Goal: Transaction & Acquisition: Obtain resource

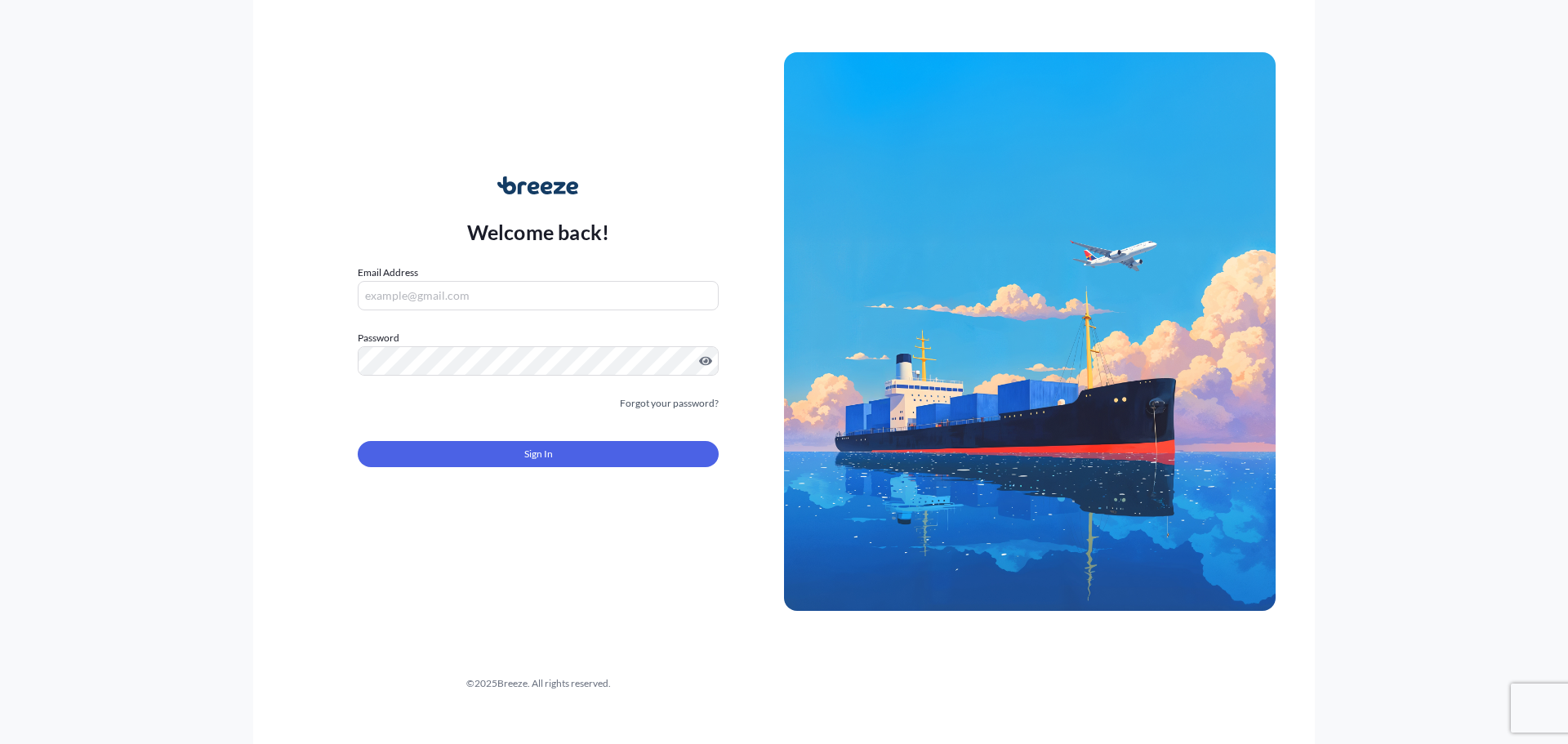
type input "[PERSON_NAME][EMAIL_ADDRESS][PERSON_NAME][DOMAIN_NAME]"
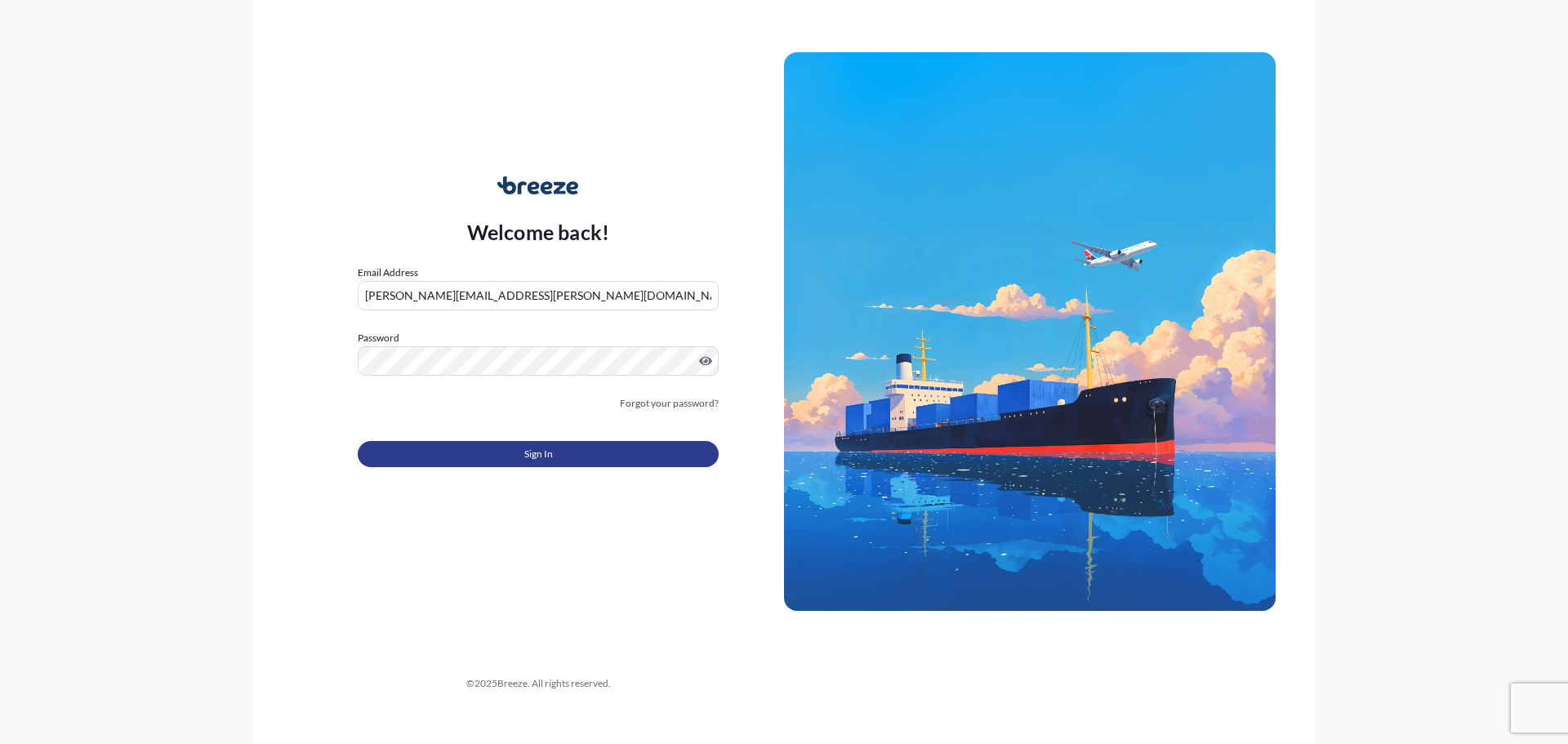
click at [518, 455] on button "Sign In" at bounding box center [538, 454] width 361 height 26
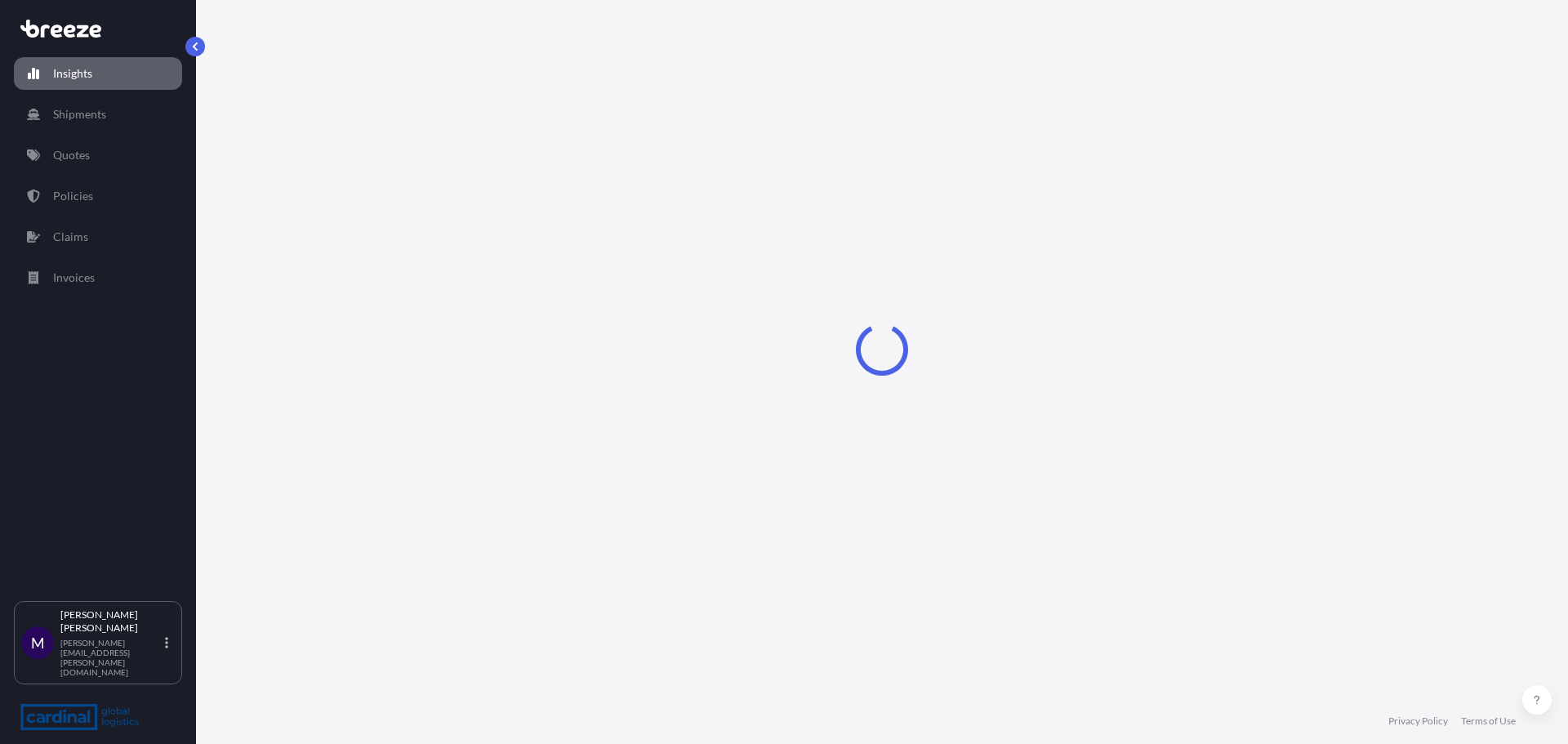
select select "2025"
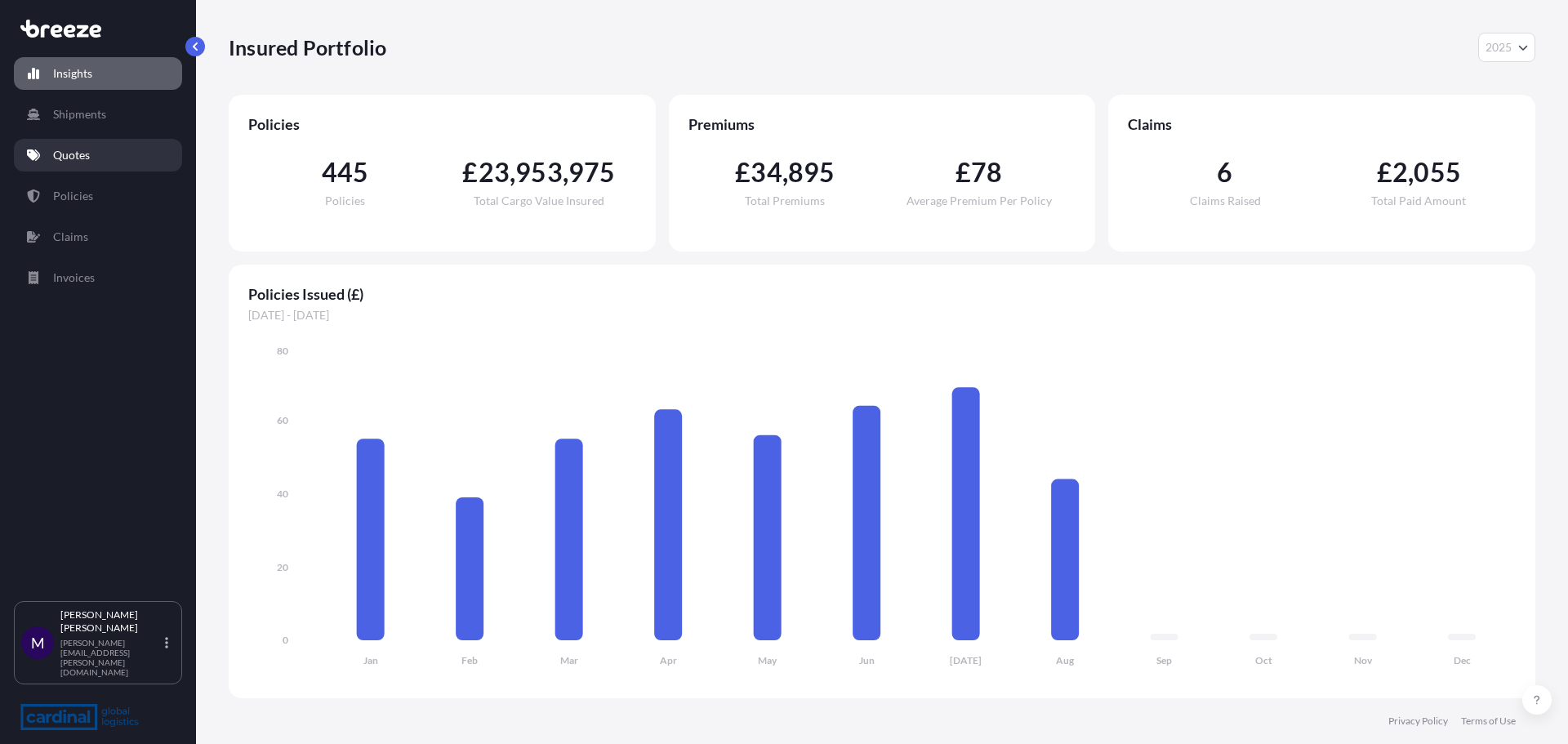
click at [89, 164] on link "Quotes" at bounding box center [98, 155] width 168 height 33
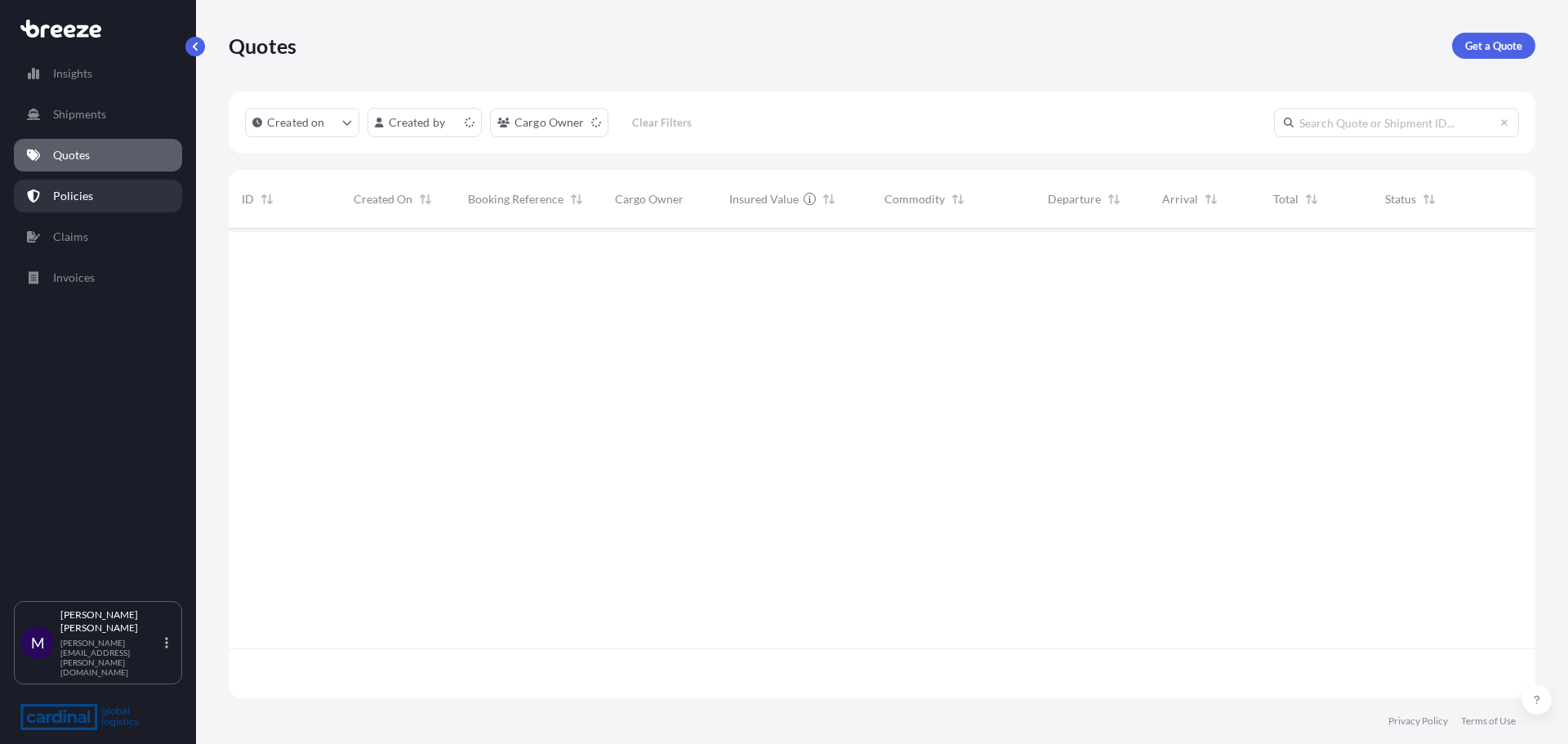
scroll to position [466, 1295]
click at [1483, 44] on p "Get a Quote" at bounding box center [1493, 46] width 57 height 16
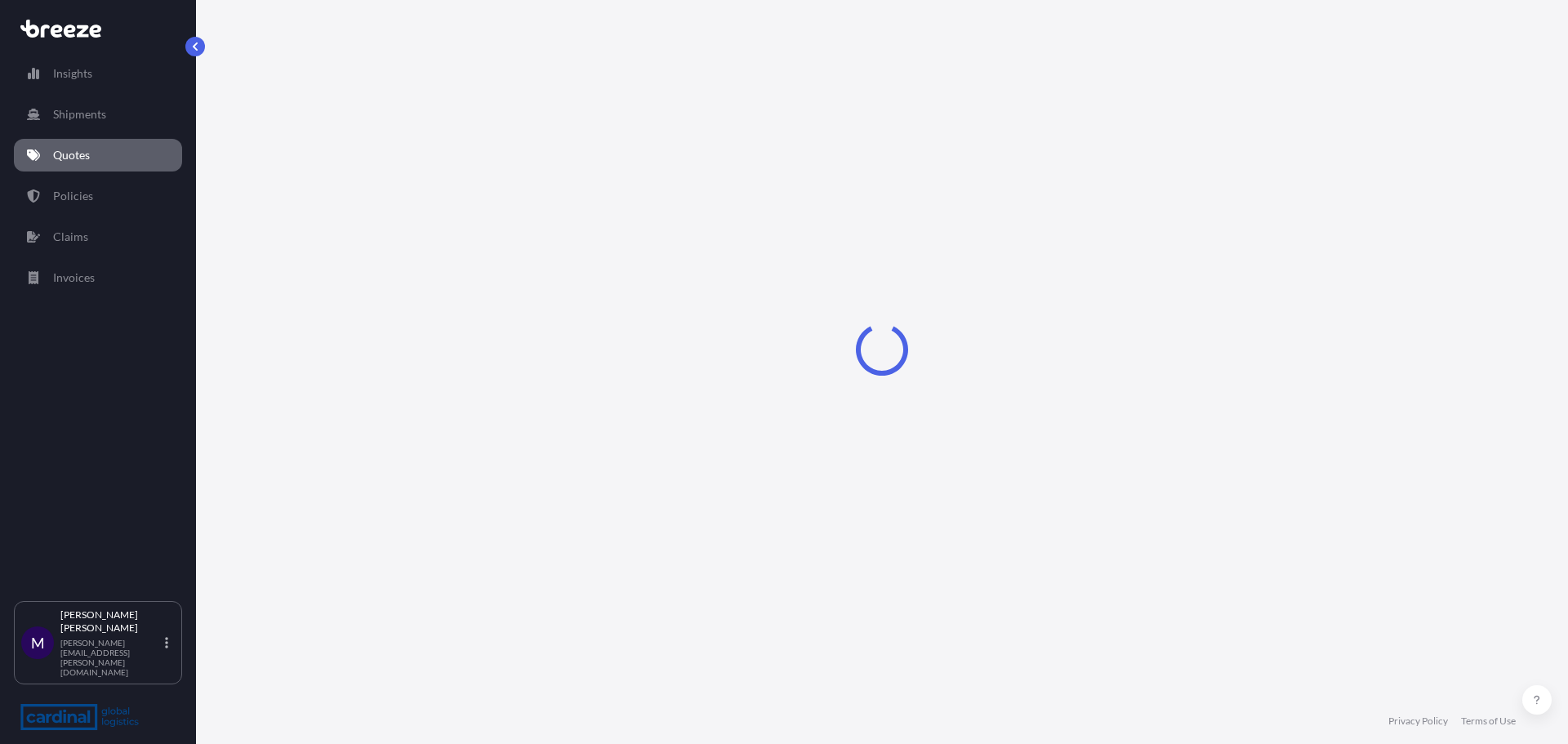
select select "Sea"
select select "1"
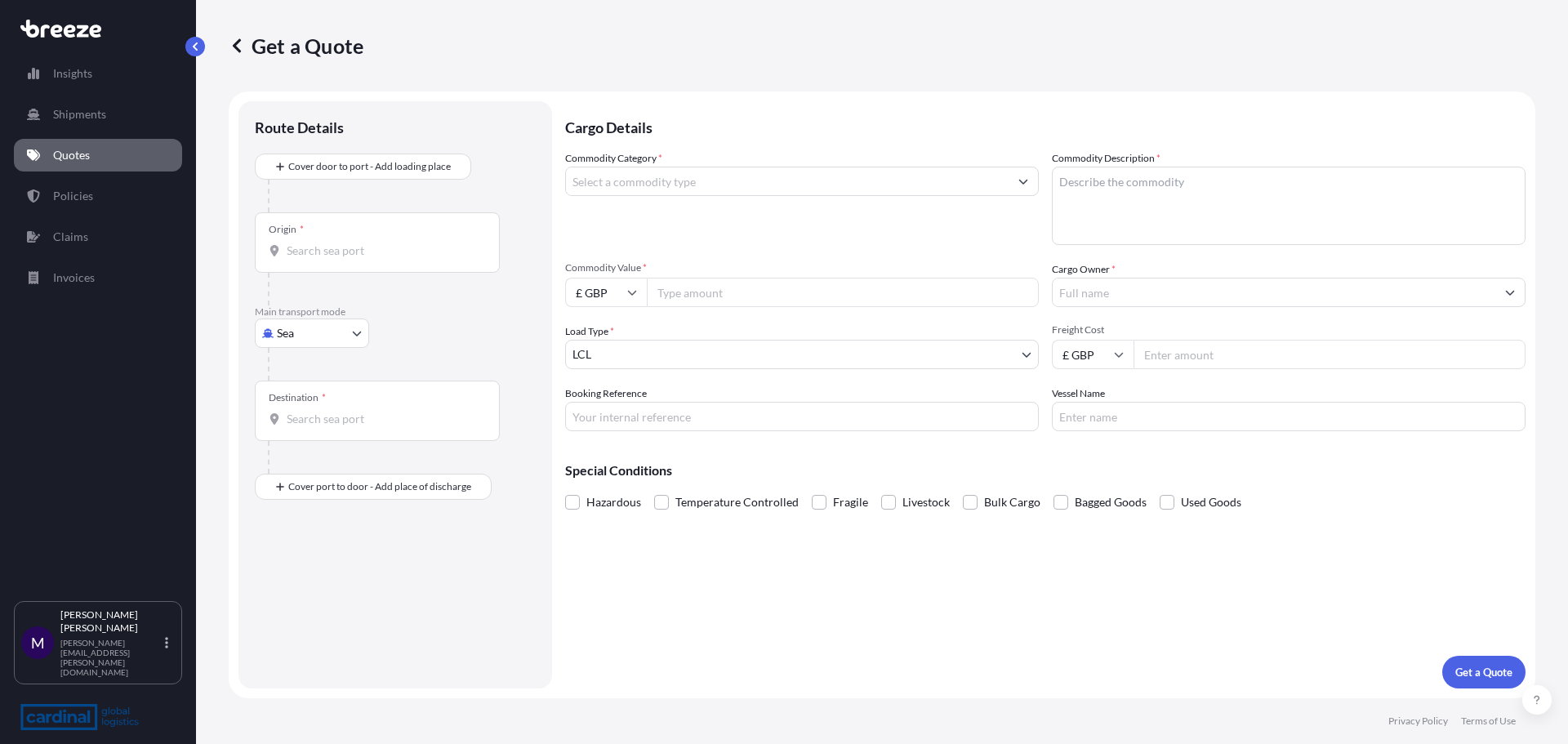
click at [615, 171] on input "Commodity Category *" at bounding box center [787, 181] width 443 height 29
click at [606, 180] on input "Commodity Category *" at bounding box center [787, 181] width 443 height 29
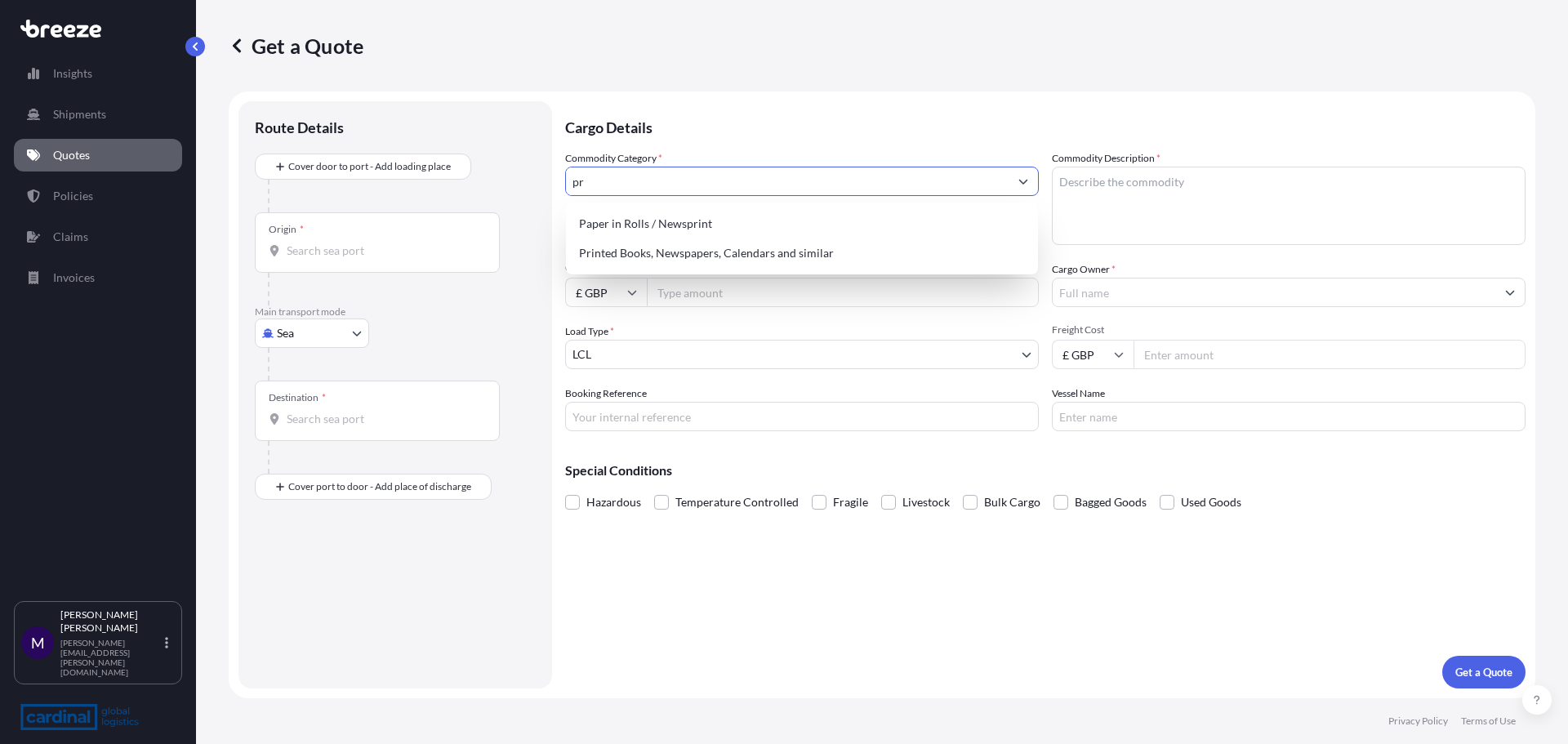
type input "p"
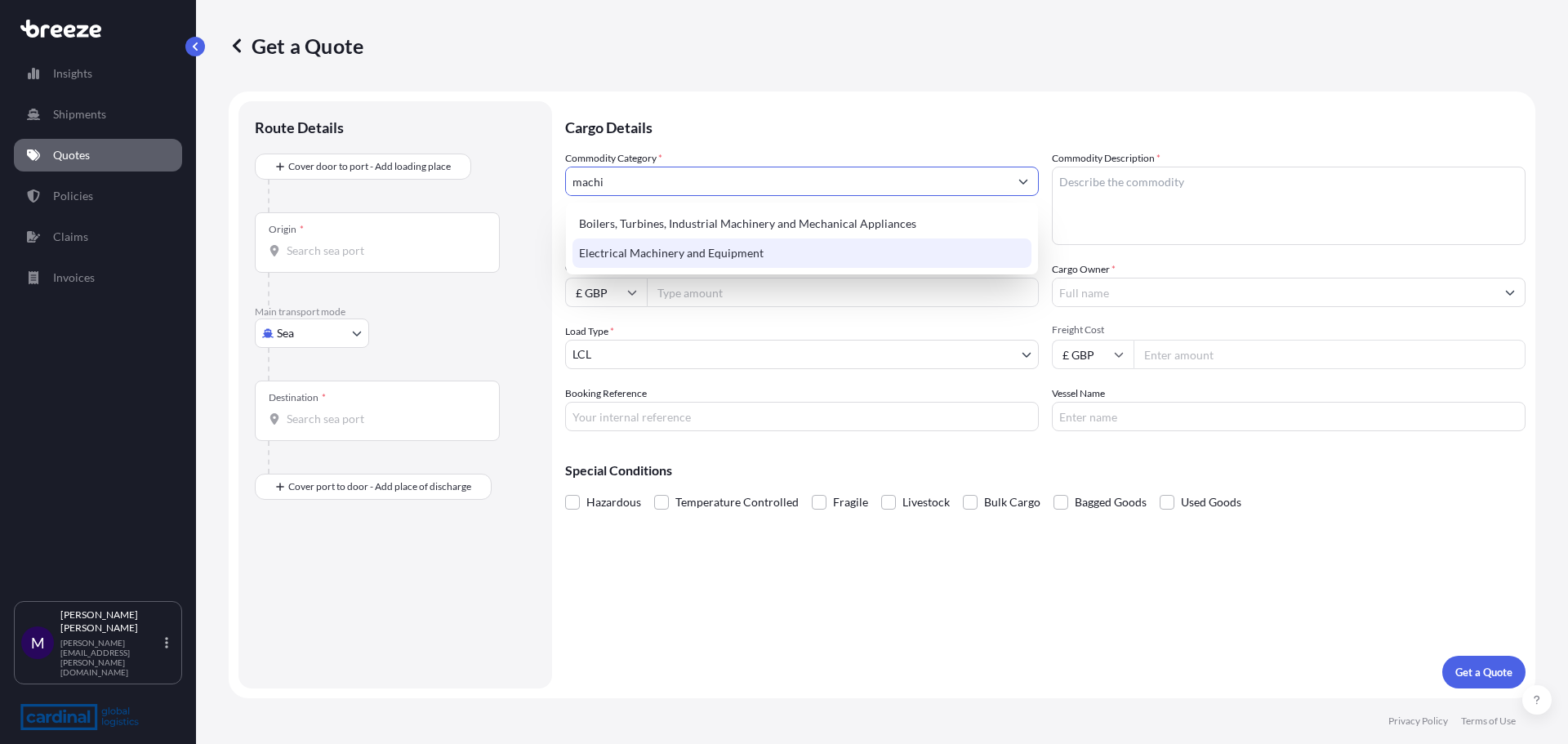
click at [634, 253] on div "Electrical Machinery and Equipment" at bounding box center [802, 253] width 459 height 29
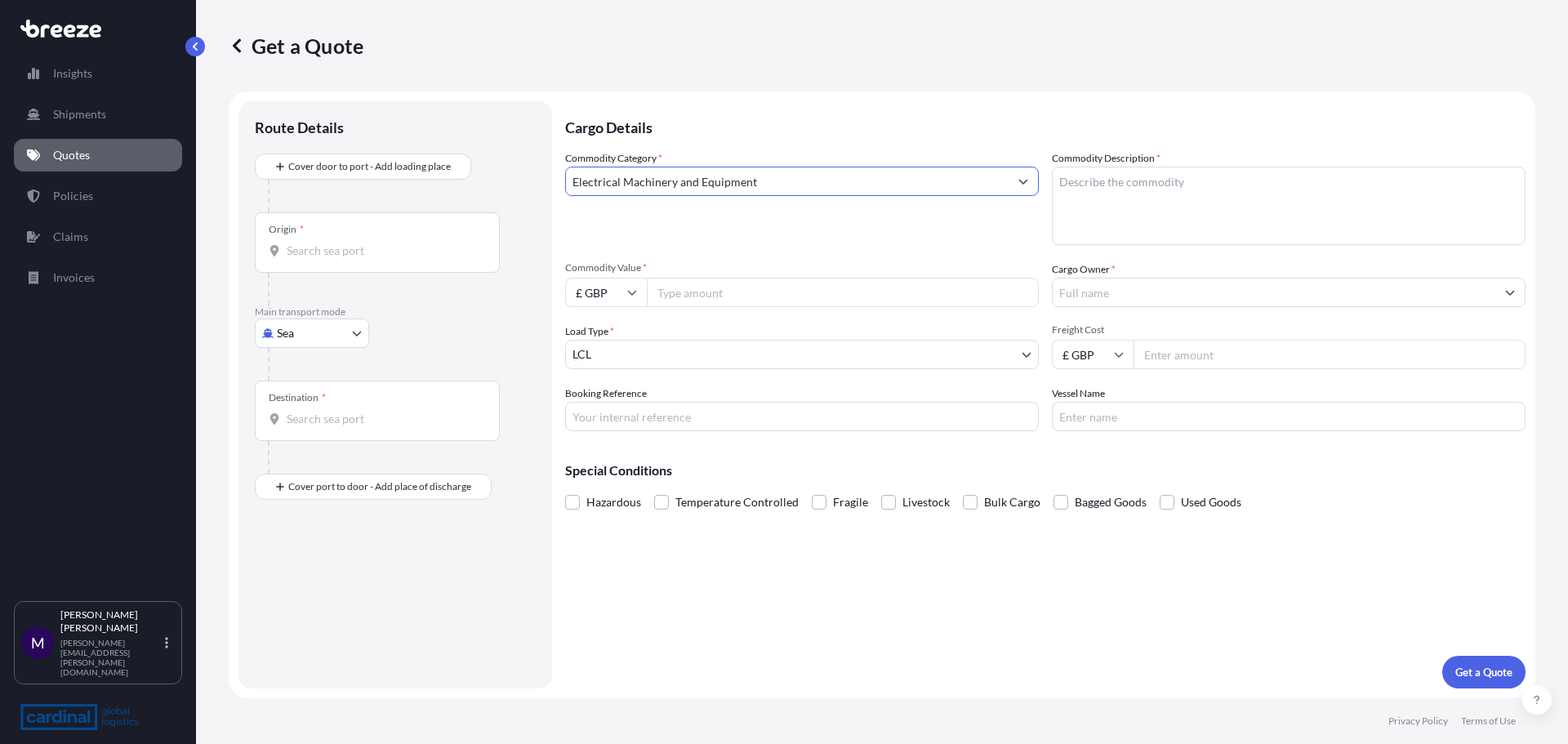
type input "Electrical Machinery and Equipment"
click at [1118, 187] on textarea "Commodity Description *" at bounding box center [1289, 206] width 474 height 78
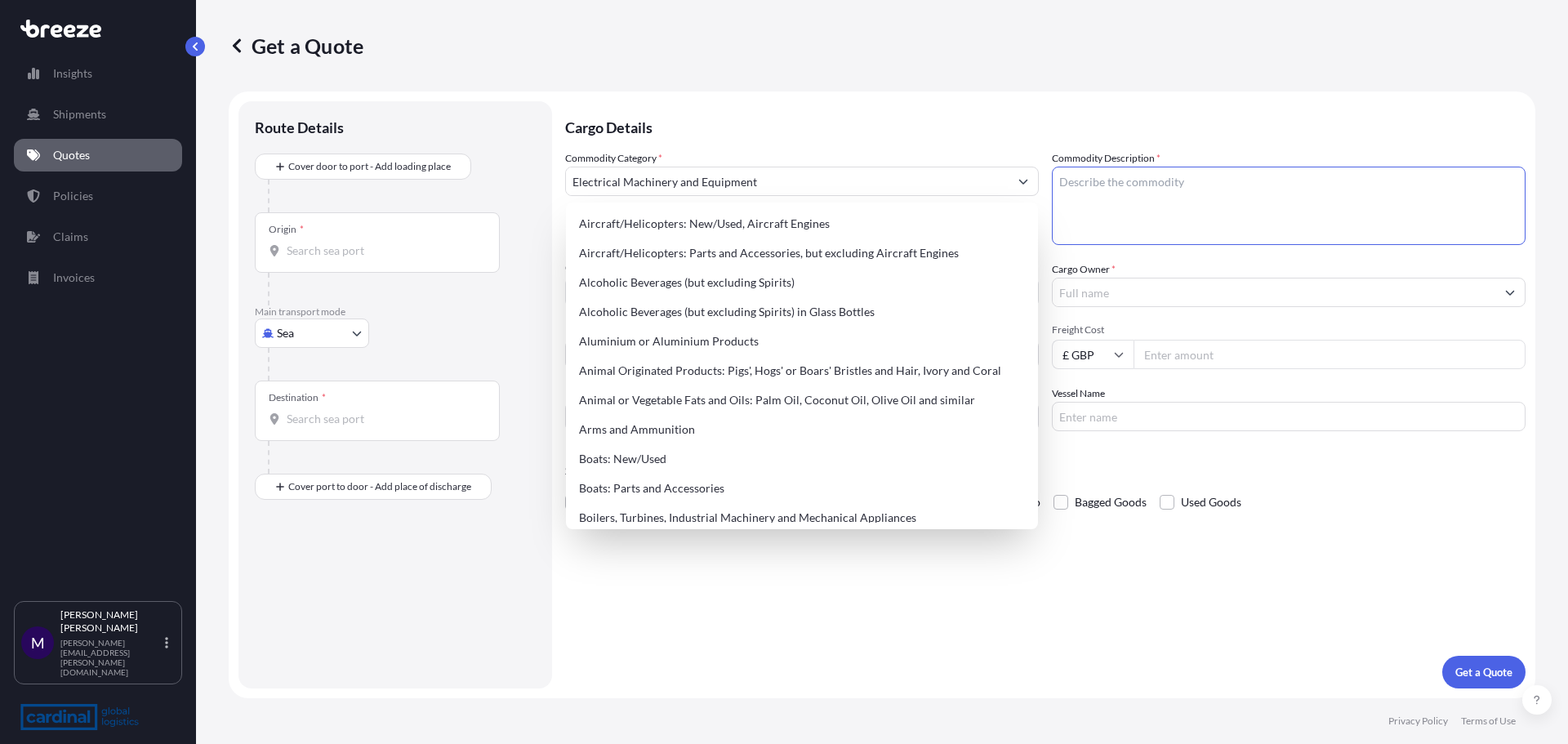
paste textarea "FUJI NXT II MACHINE"
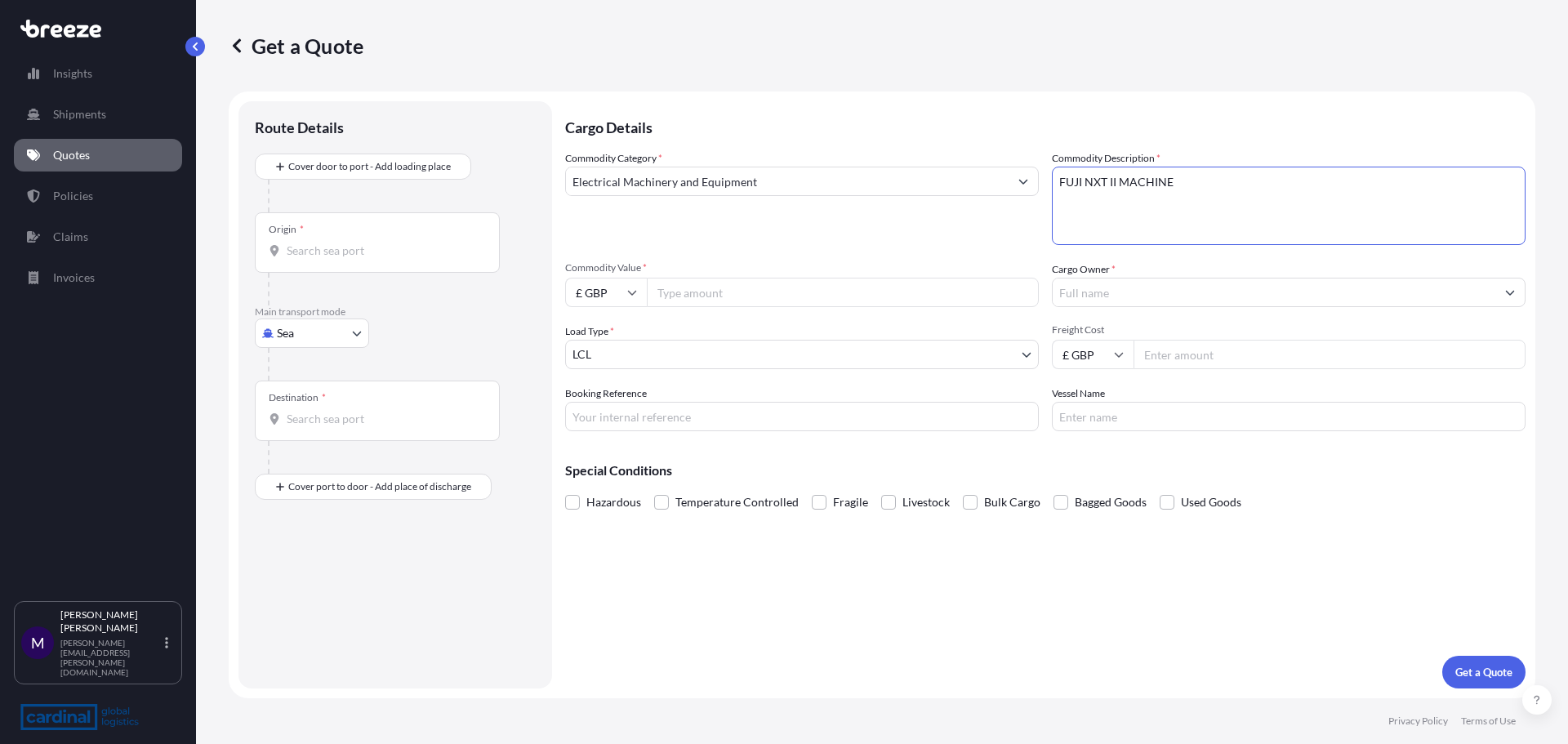
type textarea "FUJI NXT II MACHINE"
click at [1117, 261] on div "Commodity Category * Electrical Machinery and Equipment Commodity Description *…" at bounding box center [1044, 291] width 960 height 281
click at [748, 287] on input "Commodity Value *" at bounding box center [842, 292] width 392 height 29
click at [622, 296] on input "£ GBP" at bounding box center [605, 292] width 82 height 29
click at [608, 405] on div "$ USD" at bounding box center [606, 406] width 69 height 31
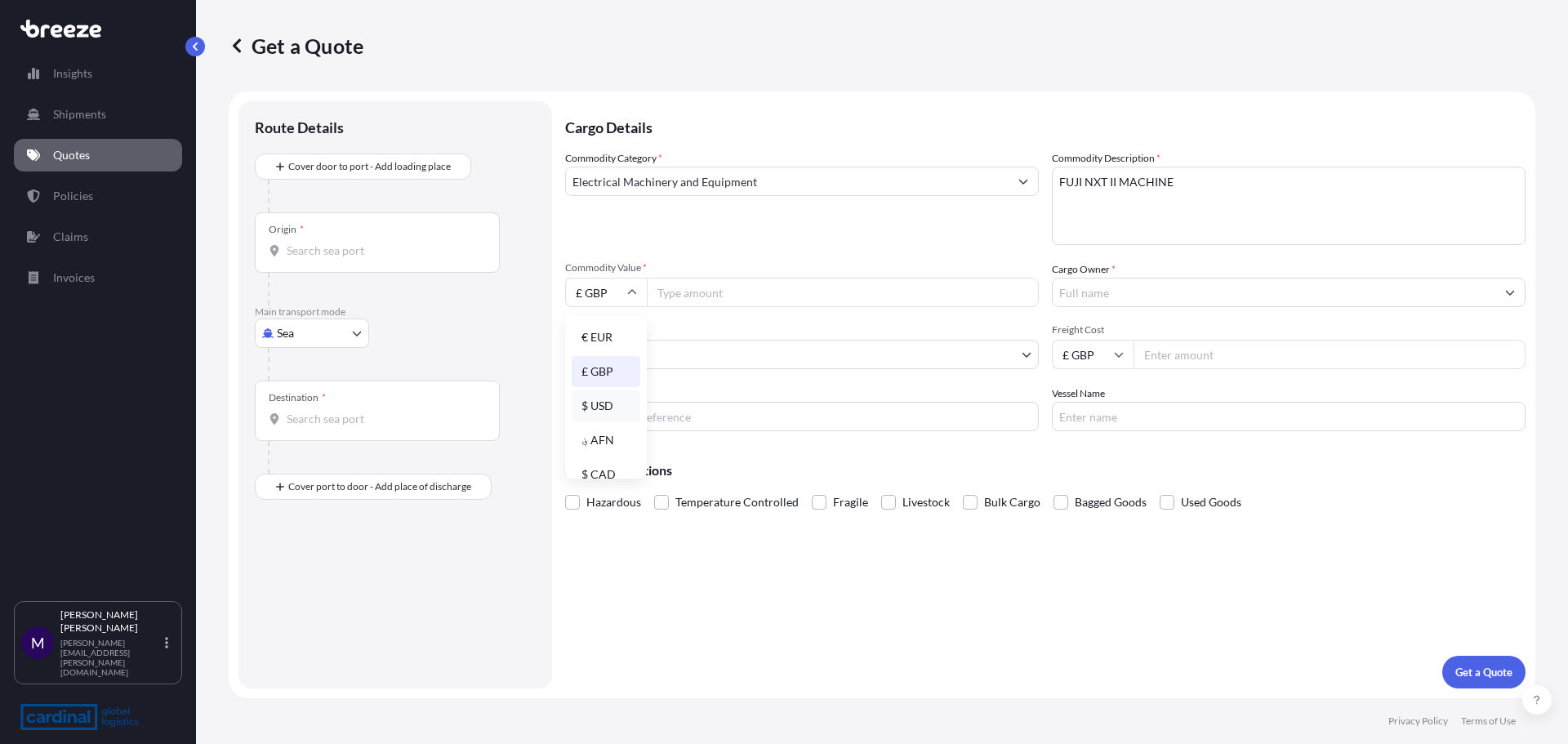
type input "$ USD"
click at [681, 289] on input "Commodity Value *" at bounding box center [842, 292] width 392 height 29
type input "120000"
click at [1087, 280] on input "Cargo Owner *" at bounding box center [1274, 292] width 443 height 29
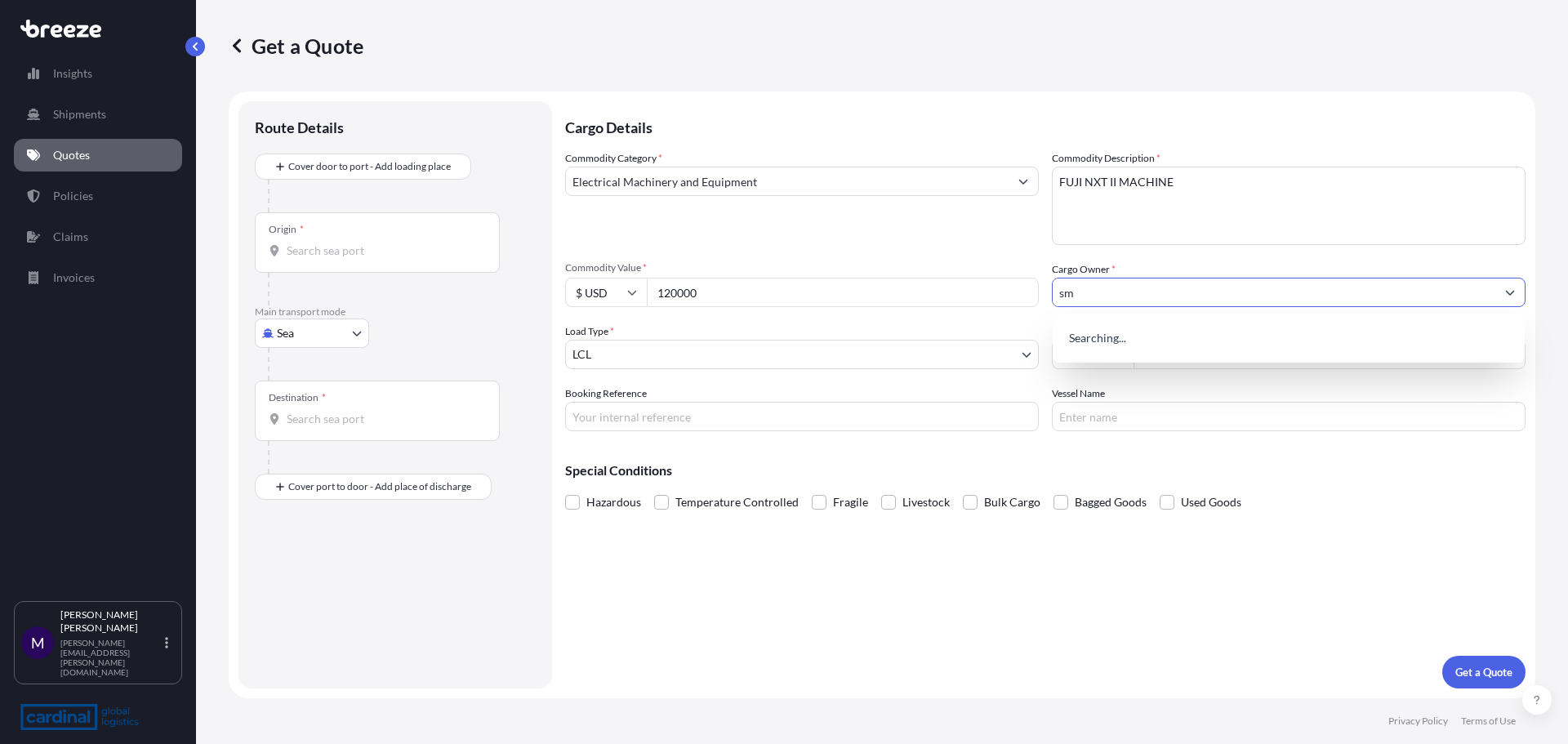
type input "s"
click at [1169, 335] on span "Add new "SMTXTRA LTD"" at bounding box center [1132, 335] width 132 height 16
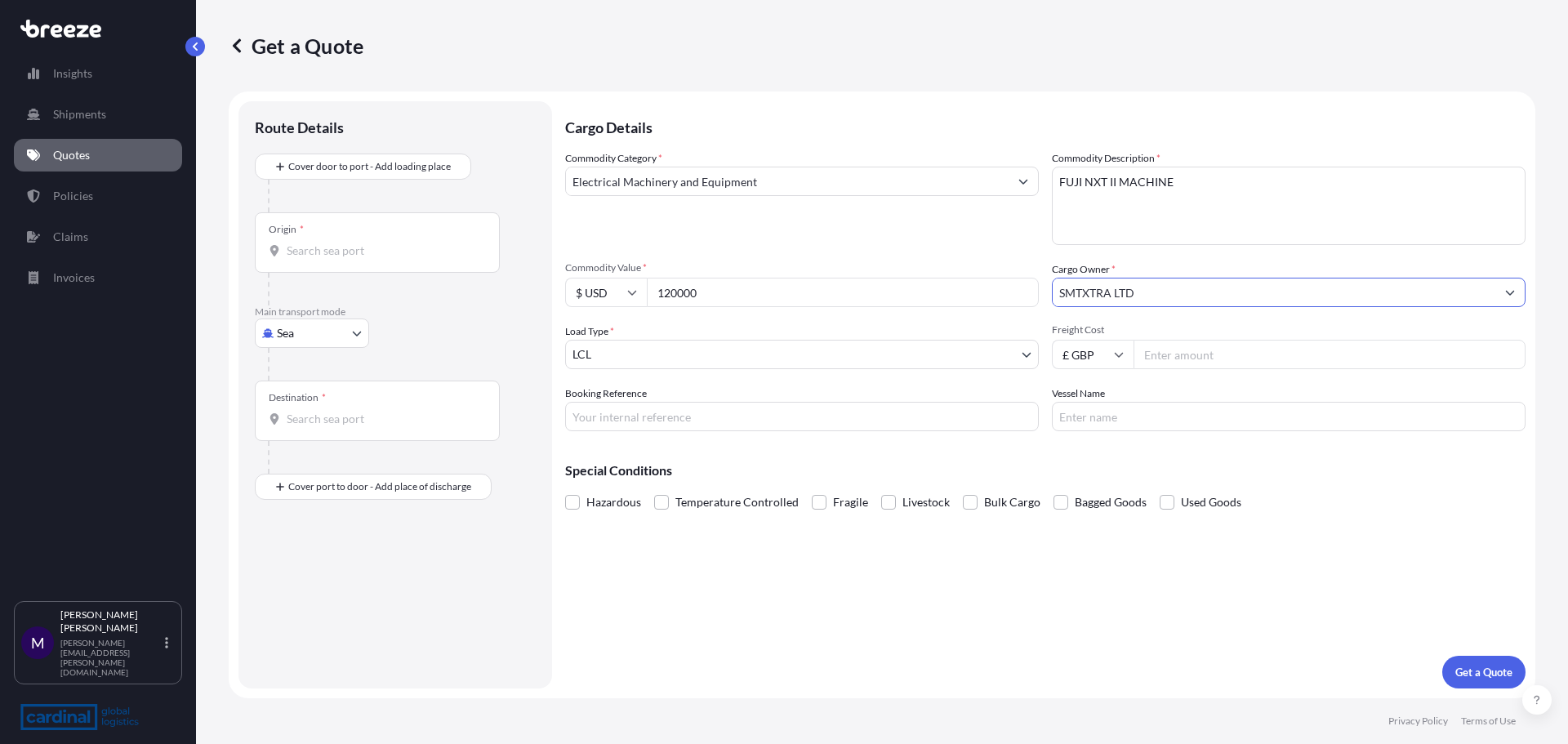
type input "SMTXTRA LTD"
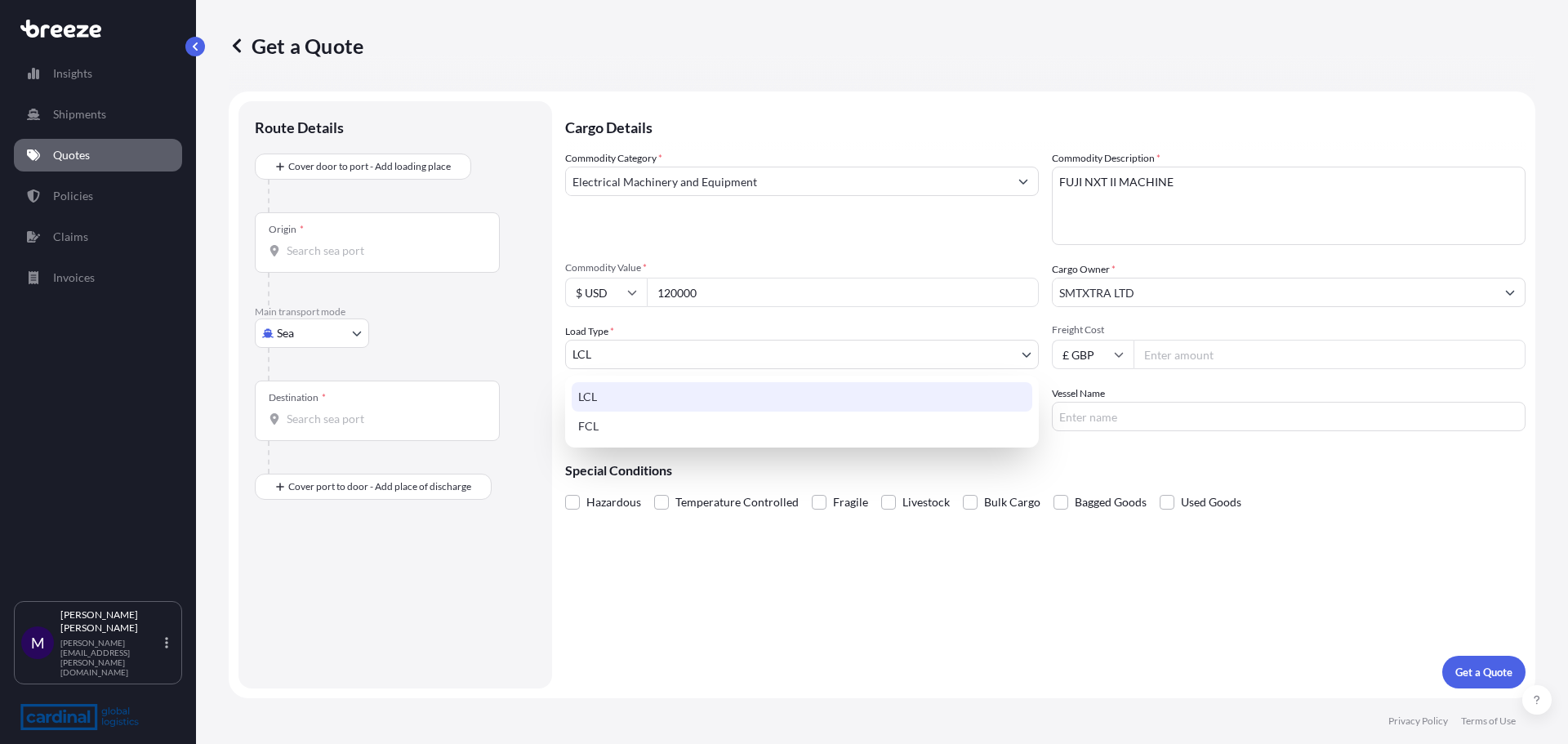
click at [703, 349] on body "1 option available. Insights Shipments Quotes Policies Claims Invoices M [PERSO…" at bounding box center [784, 372] width 1568 height 744
click at [605, 433] on div "FCL" at bounding box center [802, 427] width 461 height 29
select select "2"
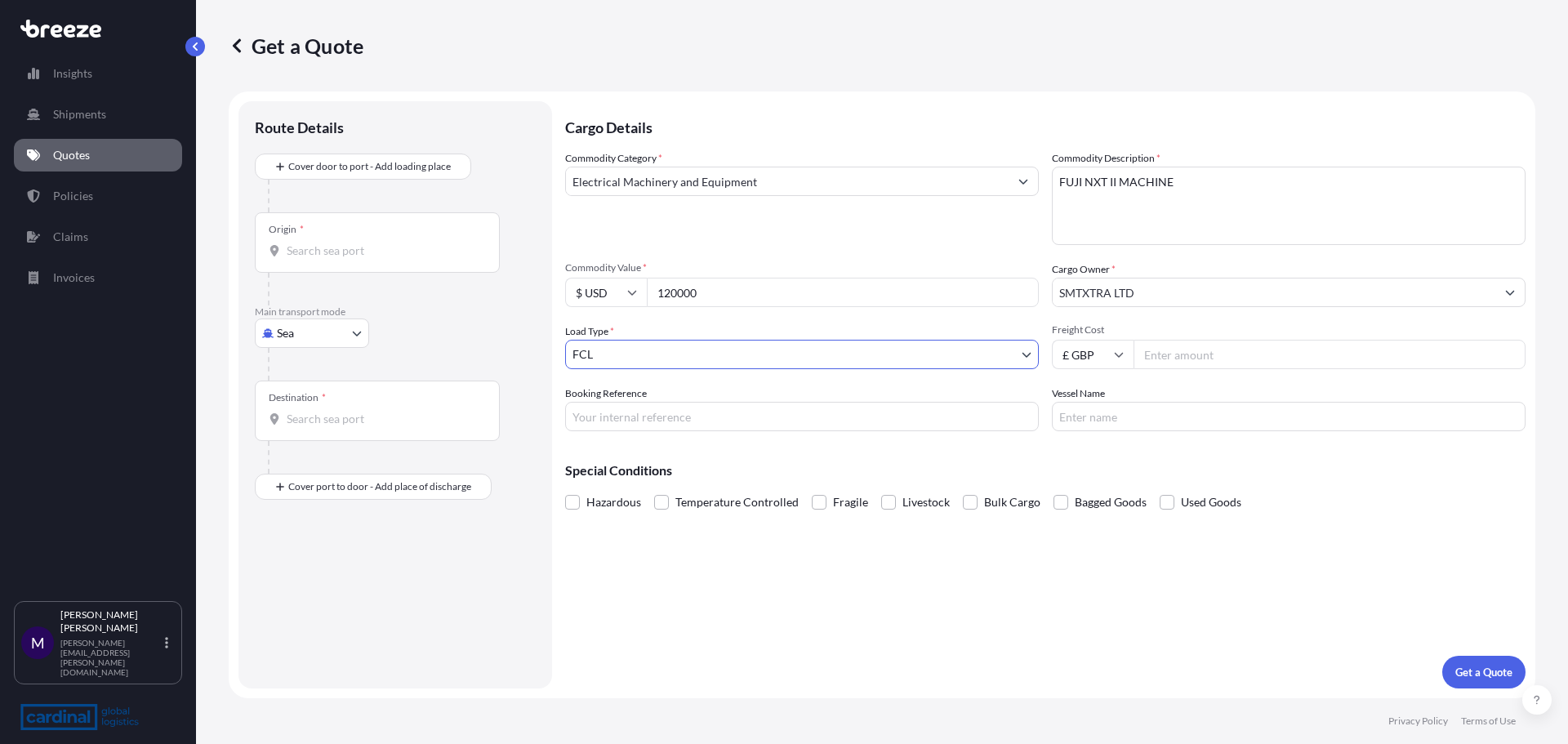
click at [1181, 354] on input "Freight Cost" at bounding box center [1330, 354] width 392 height 29
type input "500"
click at [1494, 668] on p "Get a Quote" at bounding box center [1484, 672] width 57 height 16
click at [297, 257] on input "Origin * Please select an origin" at bounding box center [383, 250] width 193 height 16
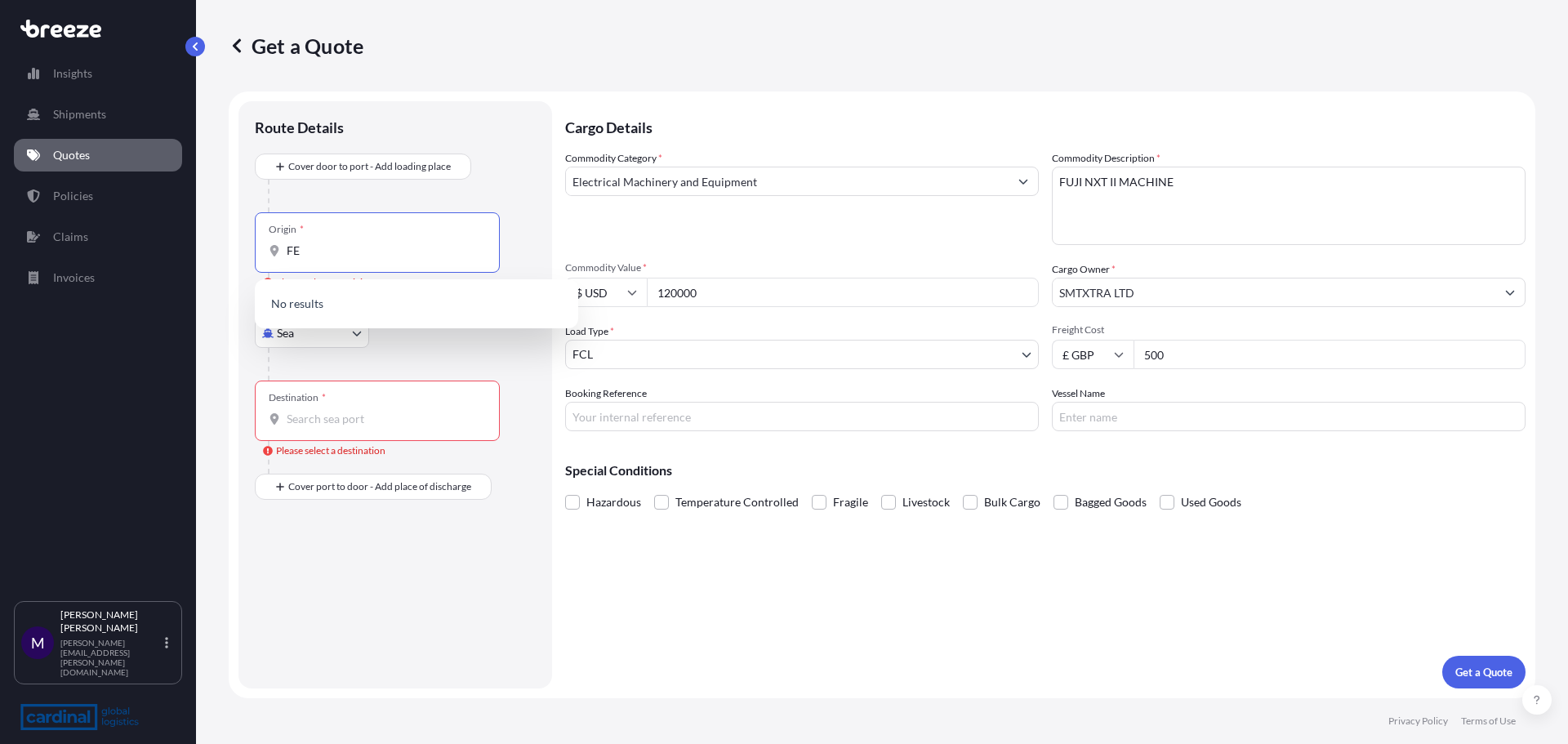
type input "F"
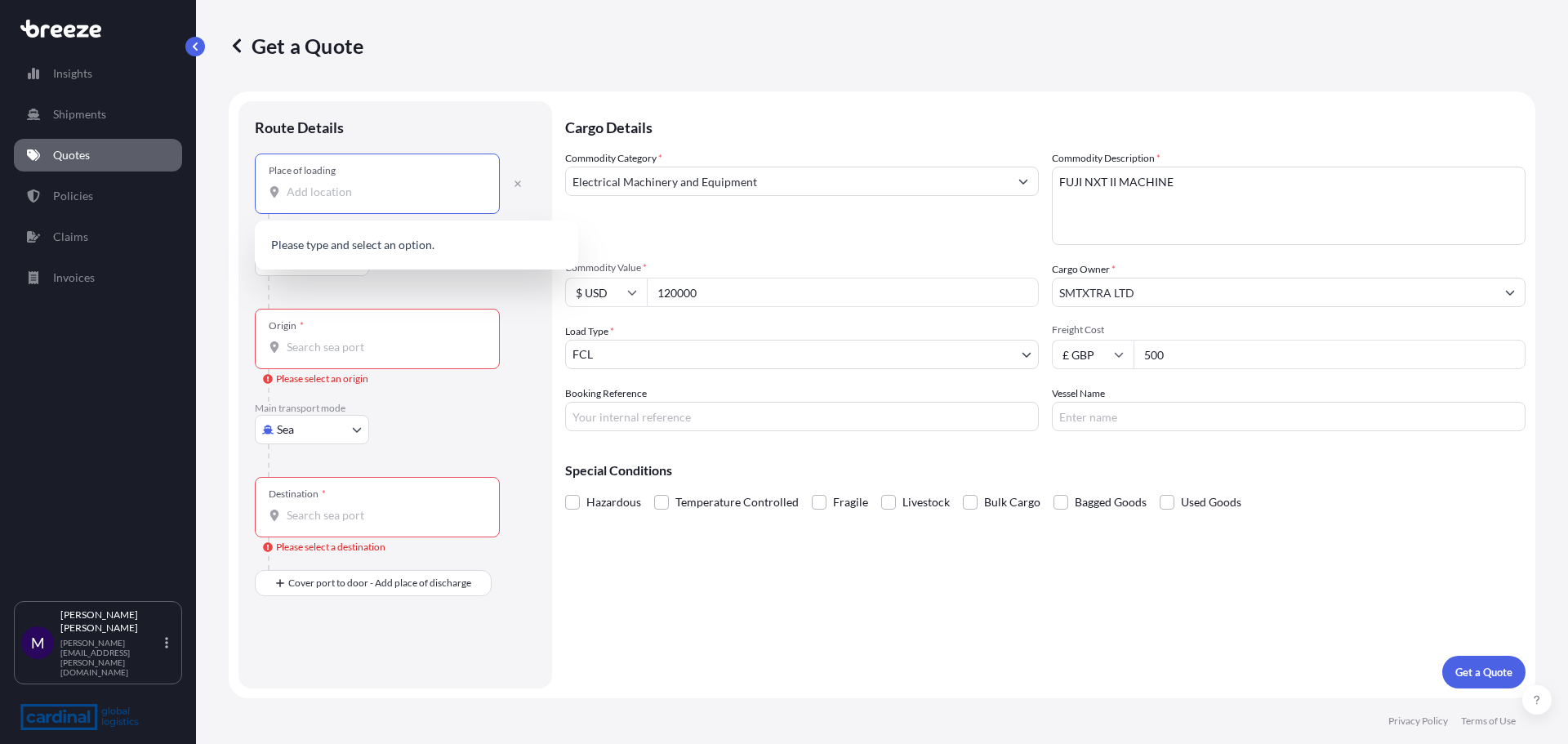
click at [325, 189] on input "Place of loading" at bounding box center [383, 192] width 193 height 16
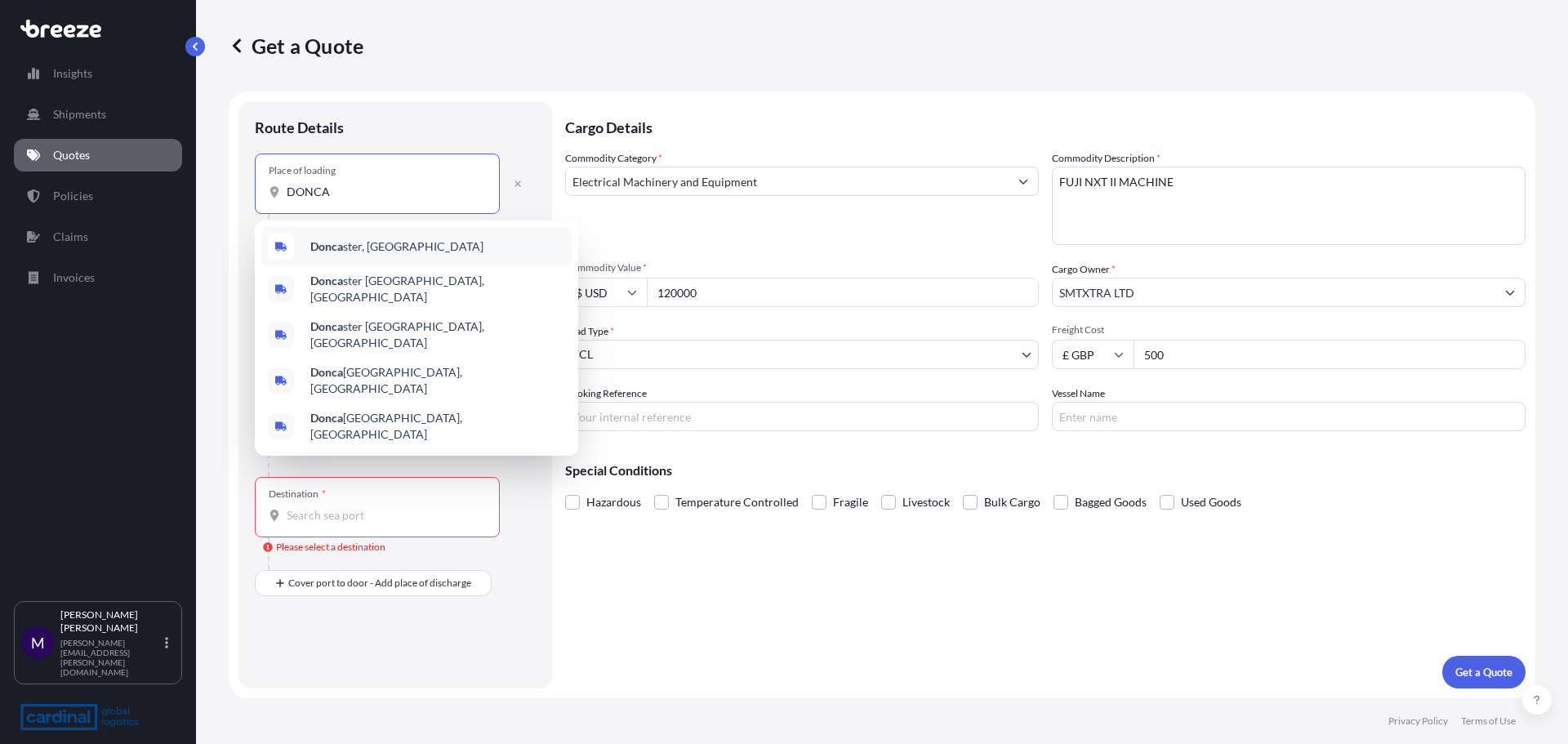
click at [350, 237] on div "Donca ster, [GEOGRAPHIC_DATA]" at bounding box center [416, 247] width 310 height 40
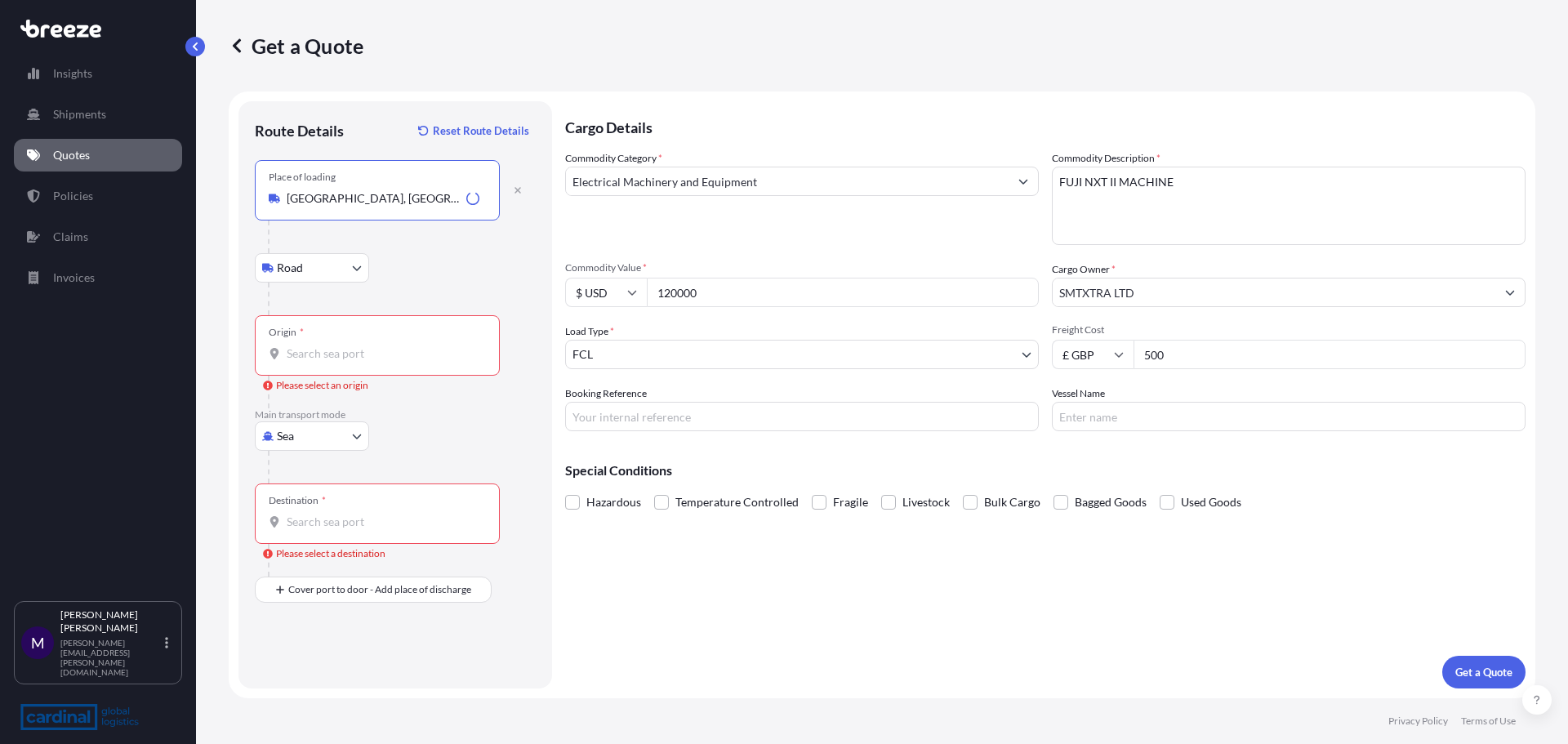
type input "[GEOGRAPHIC_DATA], [GEOGRAPHIC_DATA]"
click at [337, 336] on div "Origin *" at bounding box center [377, 346] width 245 height 60
click at [337, 346] on input "Origin * Please select an origin" at bounding box center [383, 354] width 193 height 16
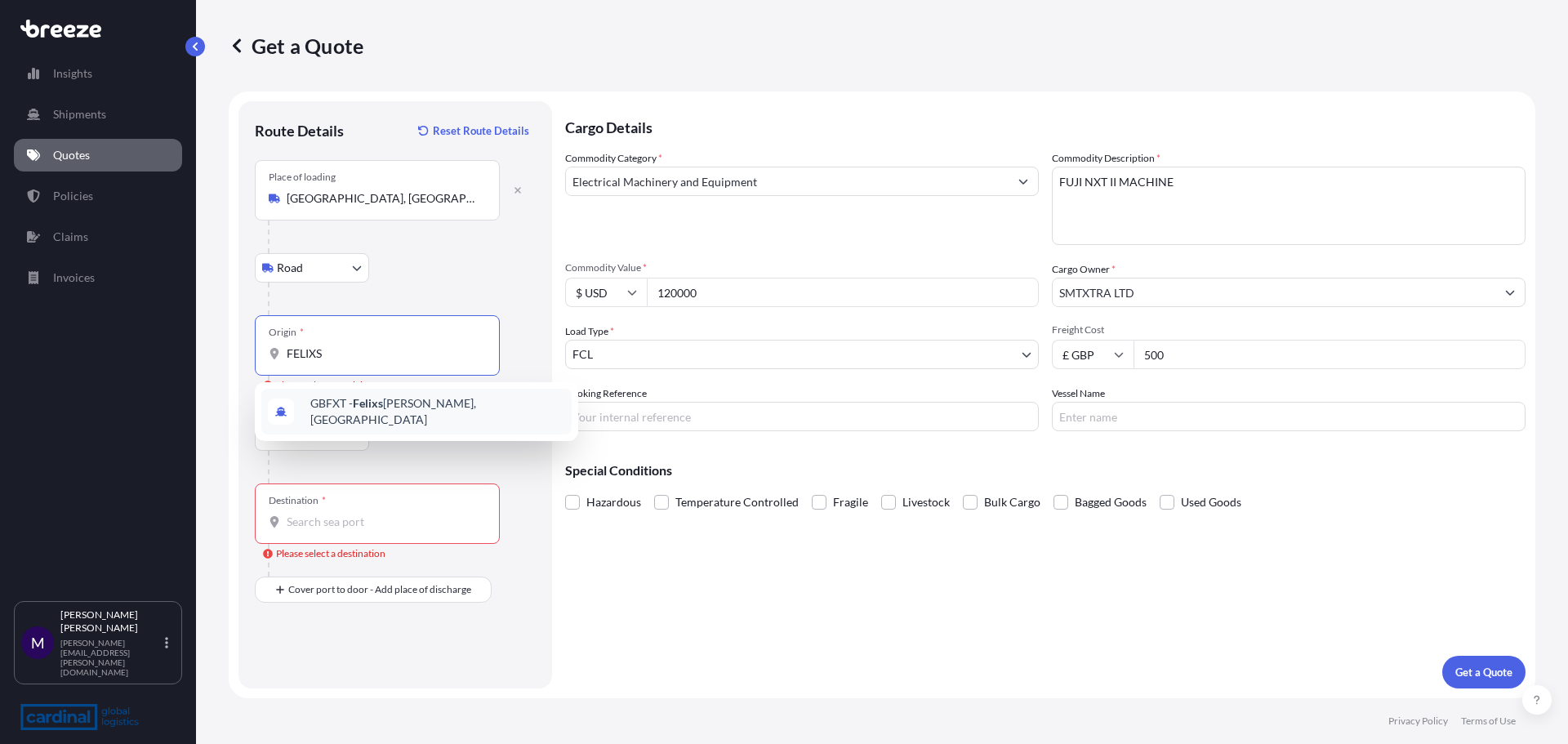
click at [360, 416] on span "GBFXT - Felixs [PERSON_NAME], [GEOGRAPHIC_DATA]" at bounding box center [438, 412] width 254 height 33
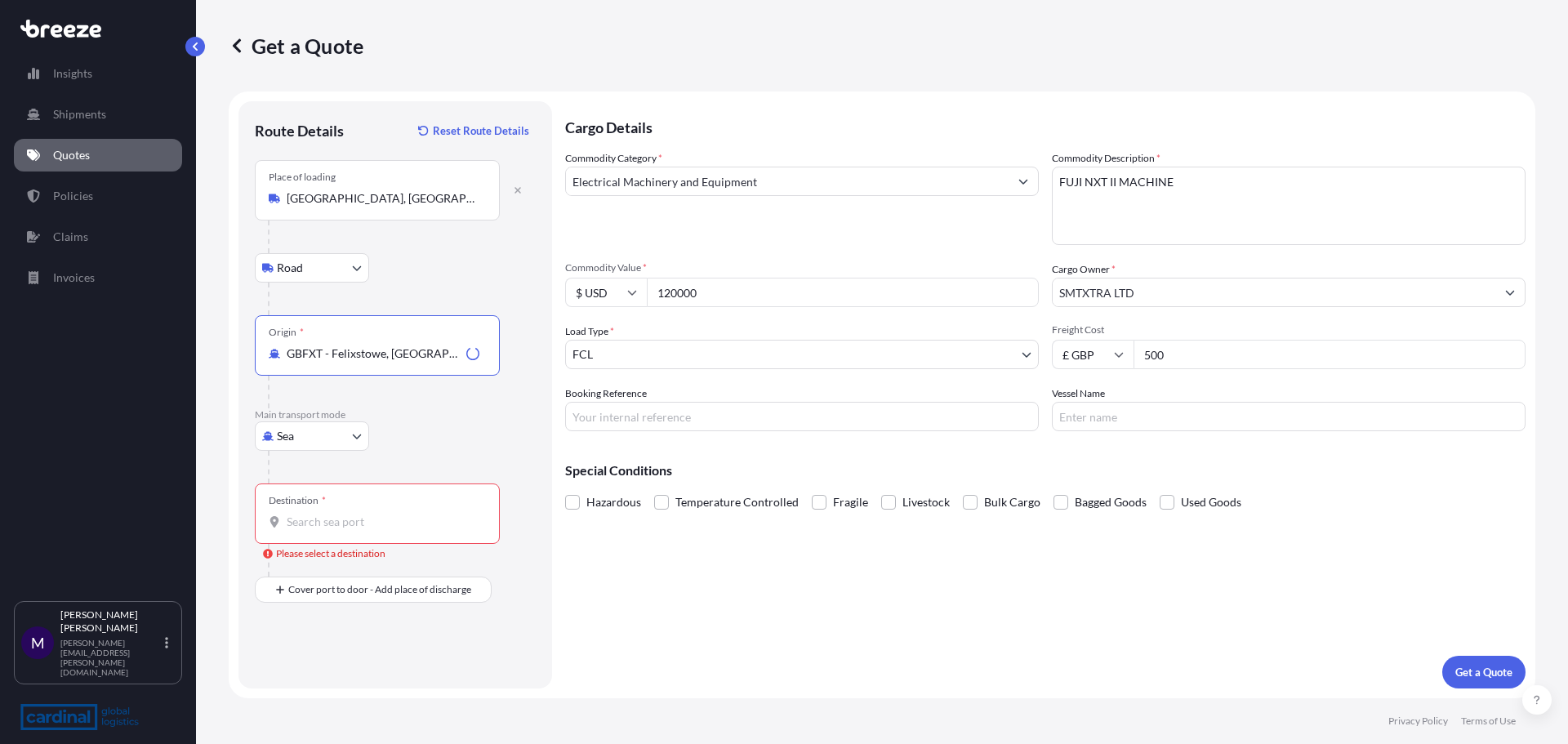
type input "GBFXT - Felixstowe, [GEOGRAPHIC_DATA]"
click at [310, 530] on input "Destination * Please select a destination" at bounding box center [383, 522] width 193 height 16
type input "HKHKG - [GEOGRAPHIC_DATA], [GEOGRAPHIC_DATA]"
click at [1491, 669] on p "Get a Quote" at bounding box center [1484, 672] width 57 height 16
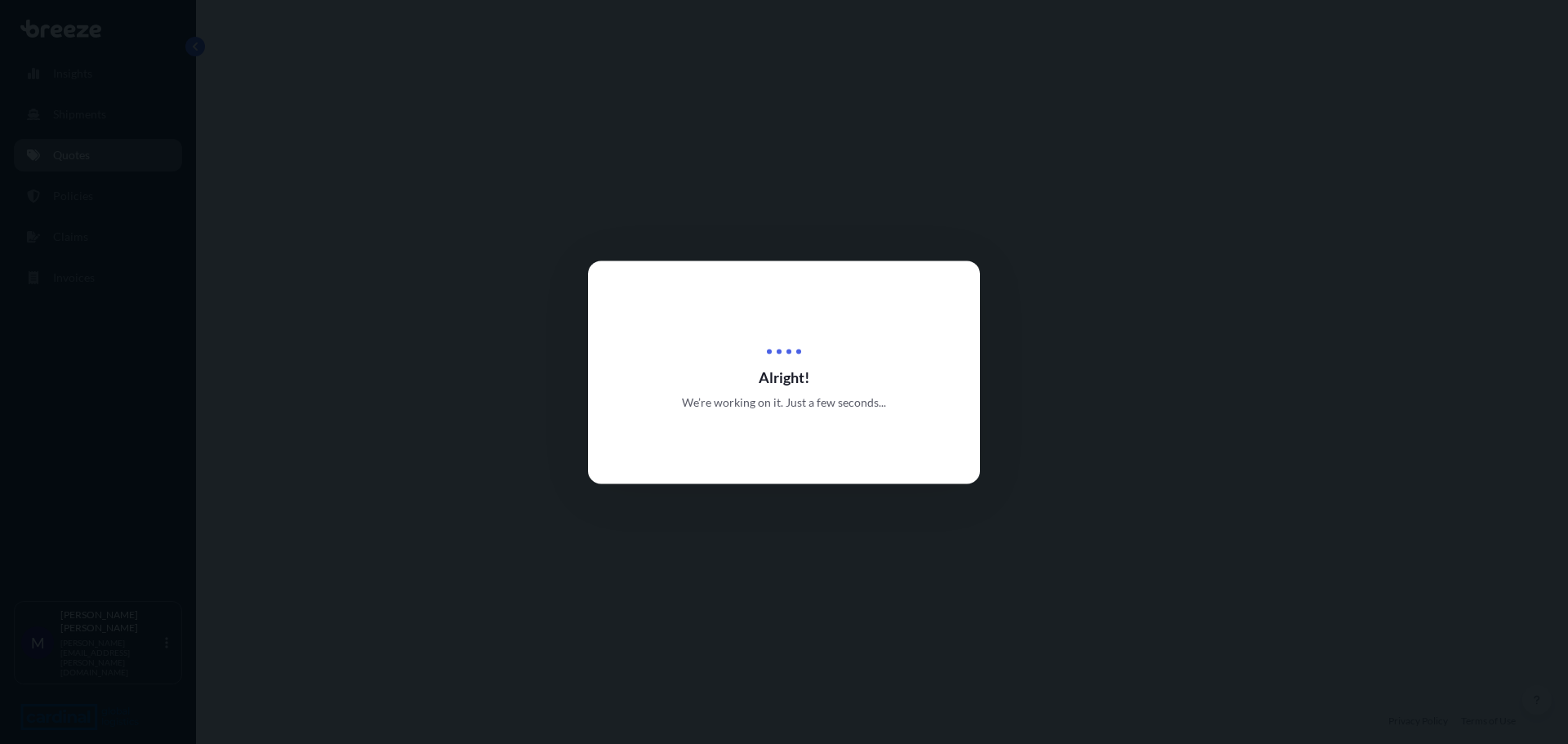
select select "Road"
select select "Sea"
select select "2"
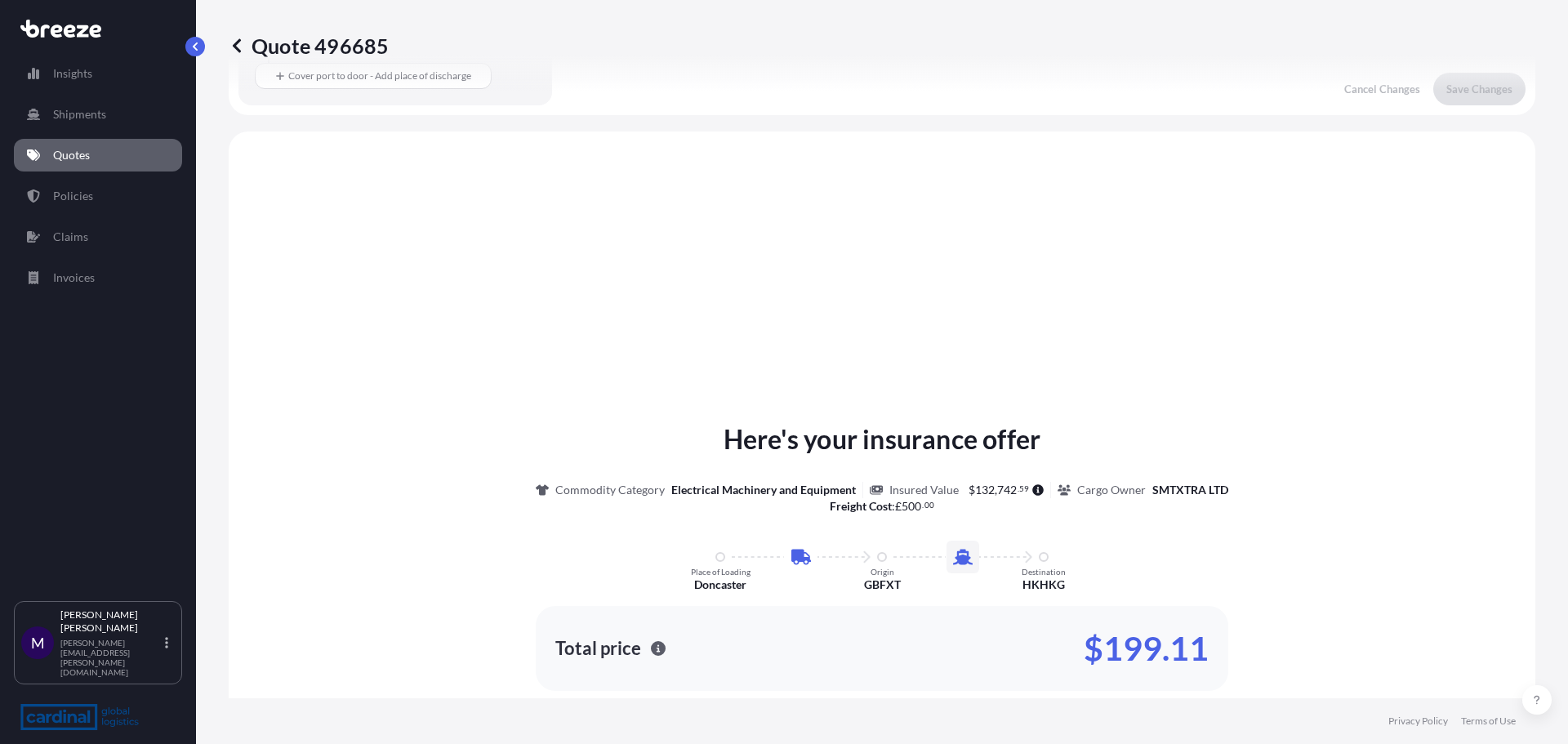
scroll to position [557, 0]
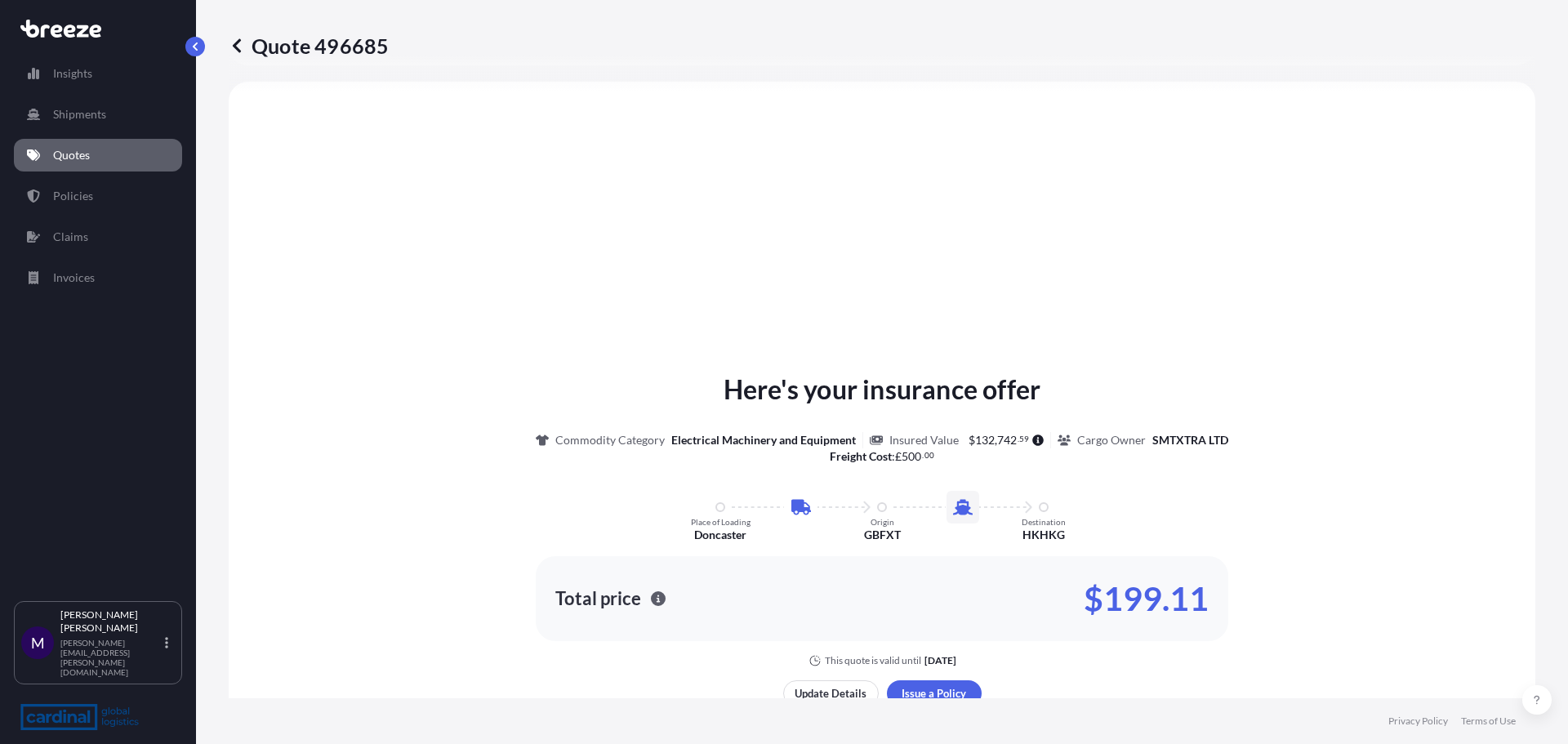
click at [945, 195] on div "Here's your insurance offer Commodity Category Electrical Machinery and Equipme…" at bounding box center [882, 556] width 1261 height 904
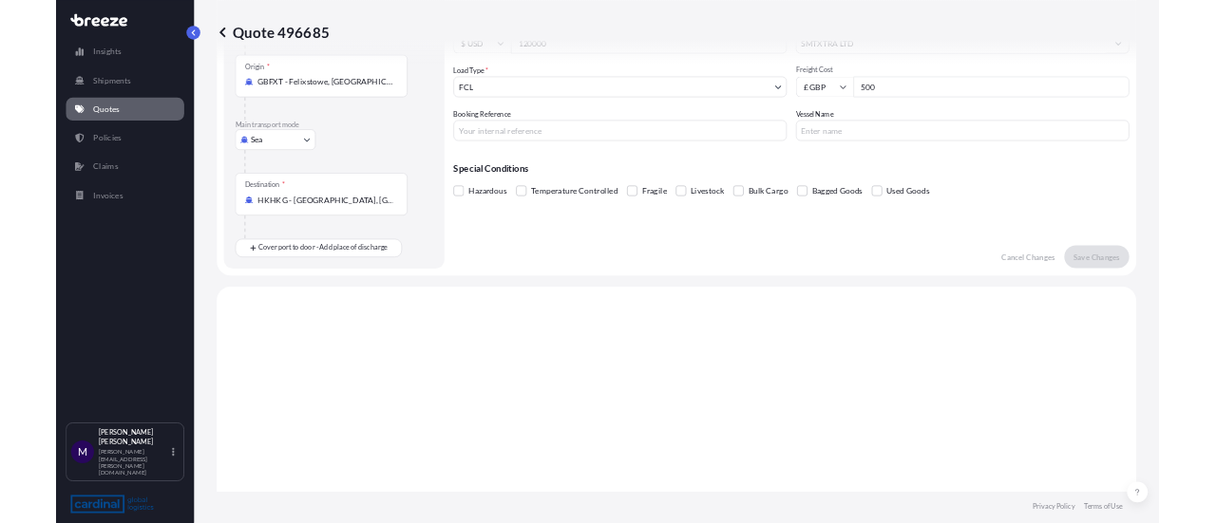
scroll to position [0, 0]
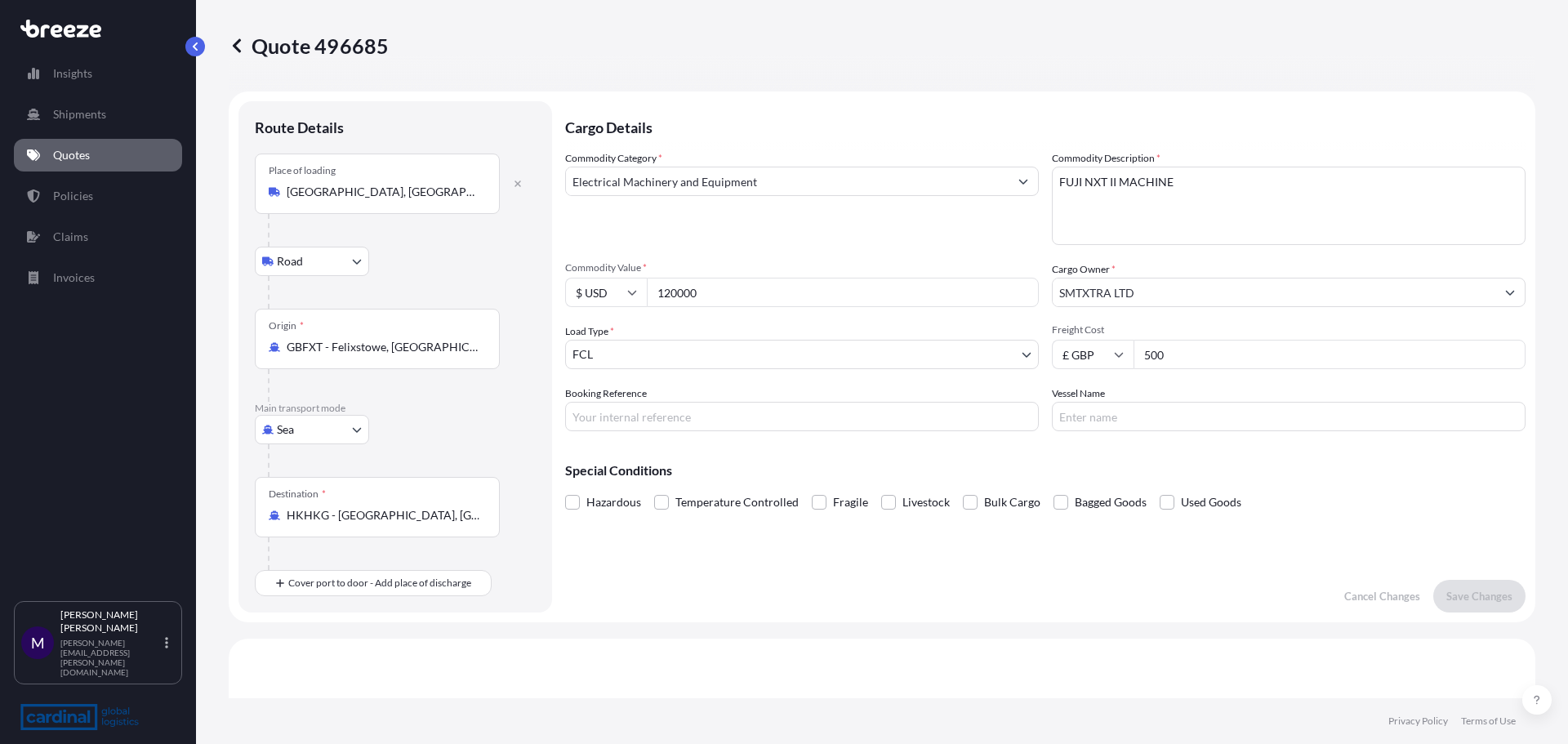
click at [516, 531] on div "Destination * HKHKG - [GEOGRAPHIC_DATA], [GEOGRAPHIC_DATA]" at bounding box center [395, 524] width 281 height 93
